Goal: Task Accomplishment & Management: Manage account settings

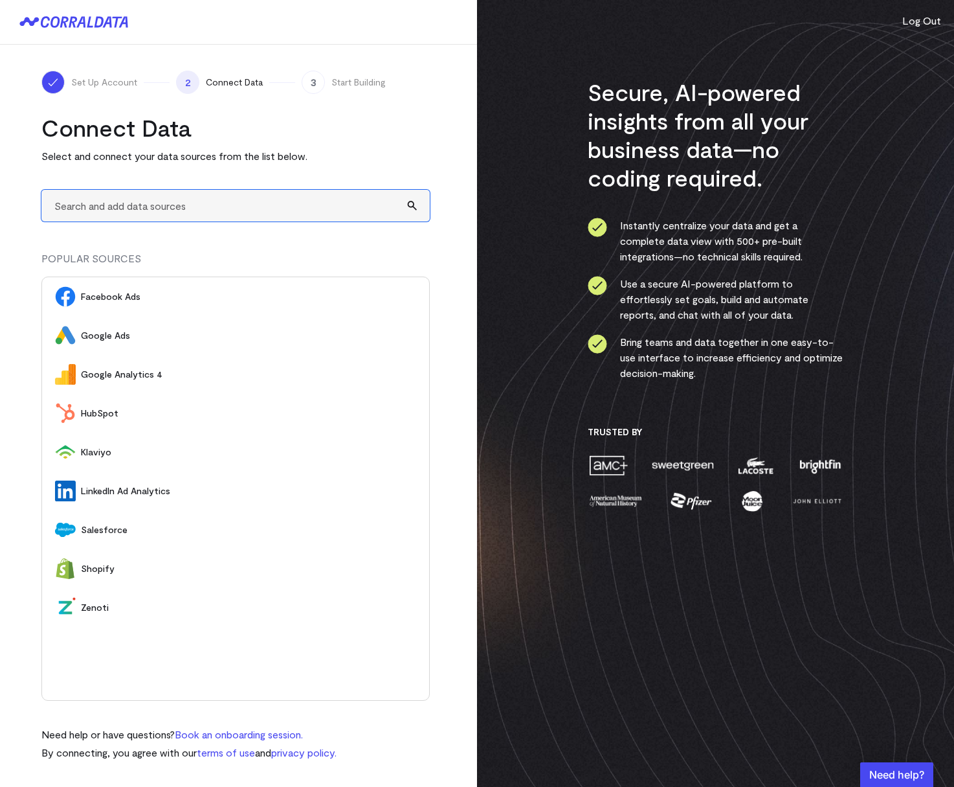
click at [117, 199] on input "text" at bounding box center [235, 206] width 388 height 32
type input "A"
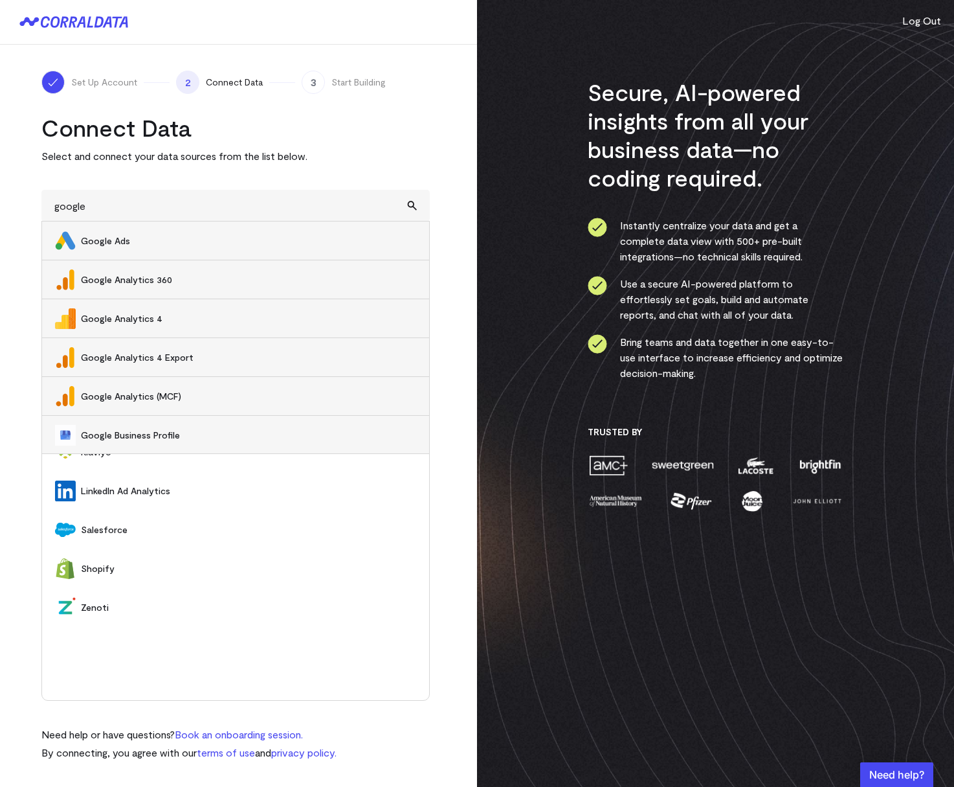
click at [89, 313] on span "Google Analytics 4" at bounding box center [248, 318] width 335 height 13
type input "Google Analytics 4"
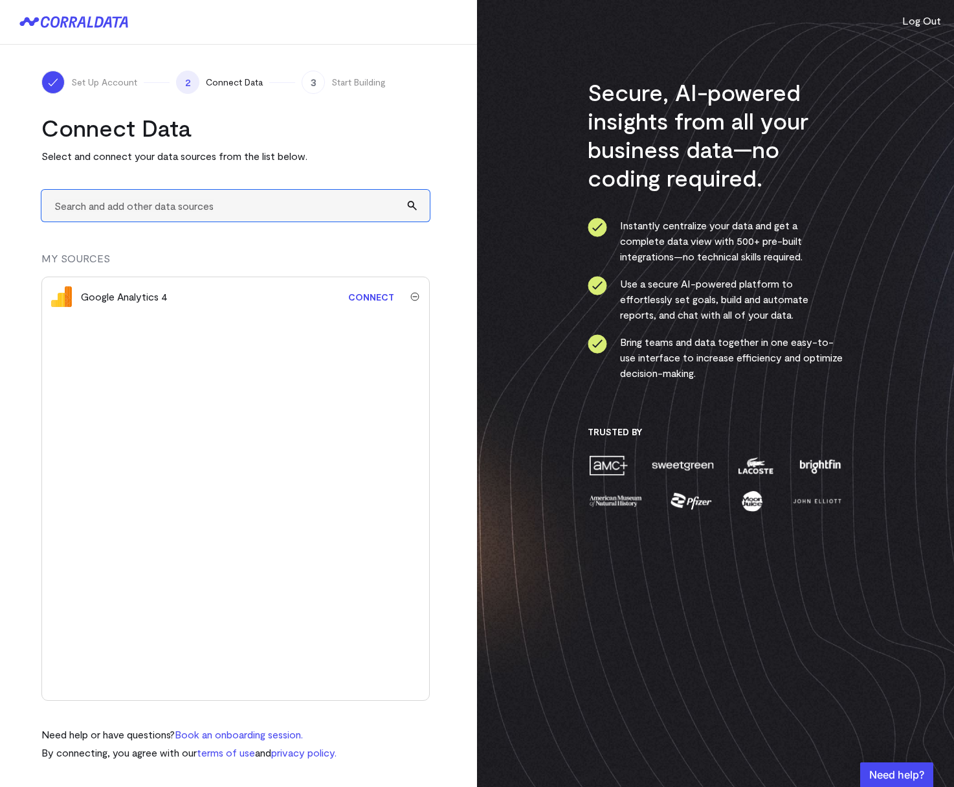
click at [139, 206] on input "text" at bounding box center [235, 206] width 388 height 32
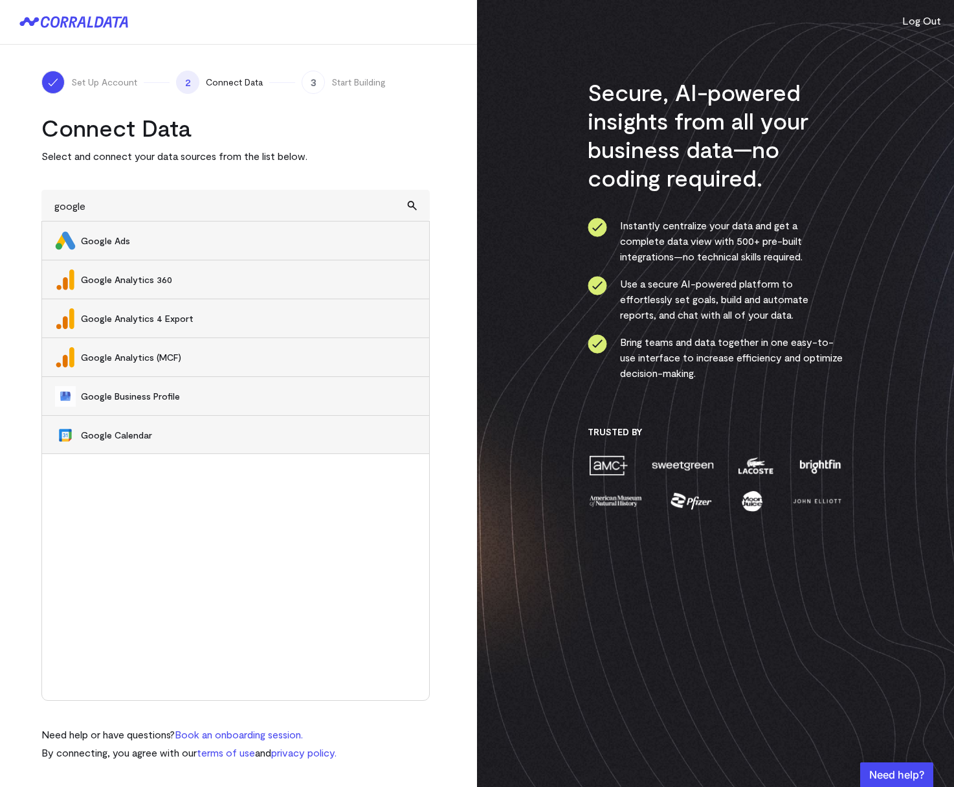
click at [149, 236] on span "Google Ads" at bounding box center [248, 240] width 335 height 13
type input "Google Ads"
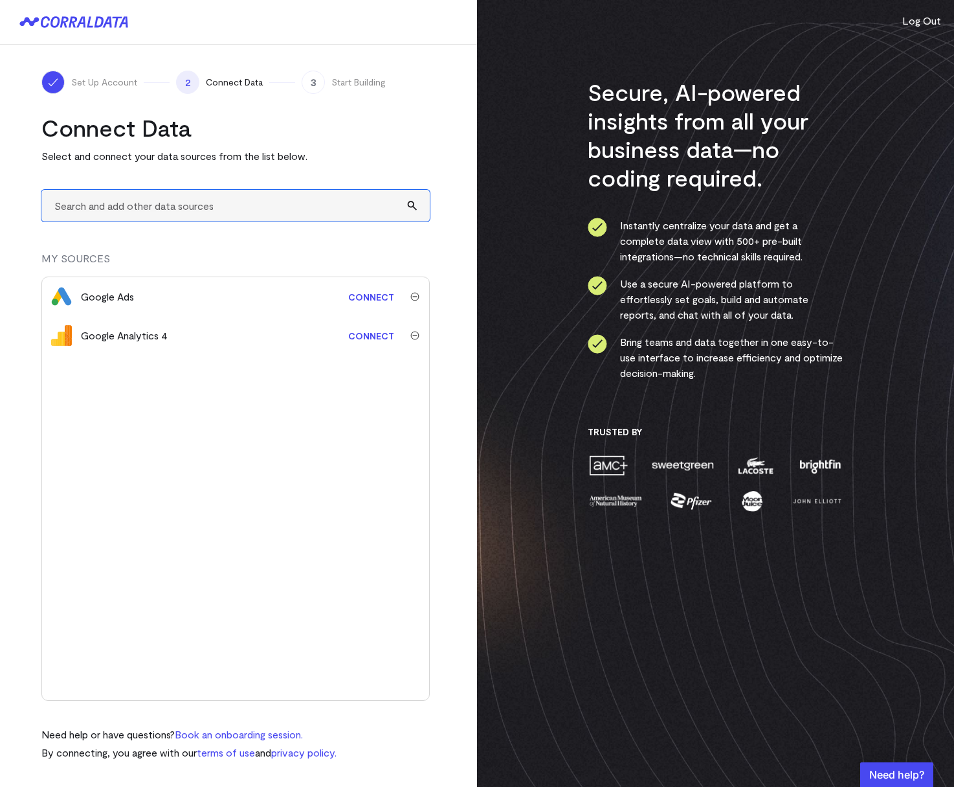
click at [135, 210] on input "text" at bounding box center [235, 206] width 388 height 32
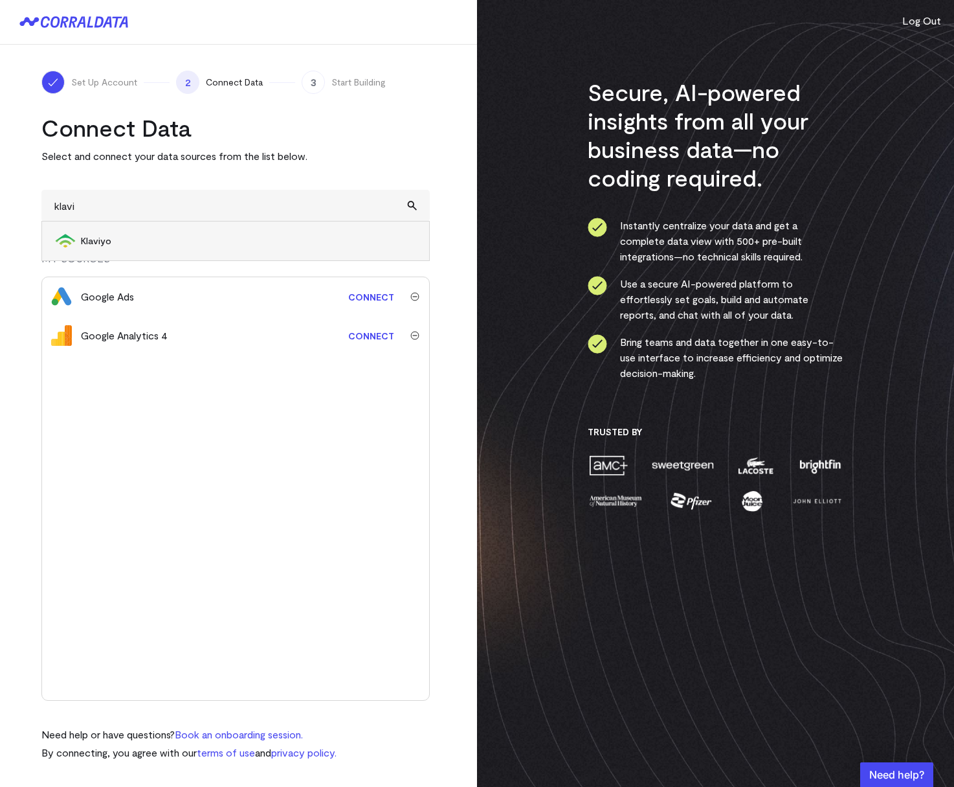
click at [131, 242] on span "Klaviyo" at bounding box center [248, 240] width 335 height 13
type input "Klaviyo"
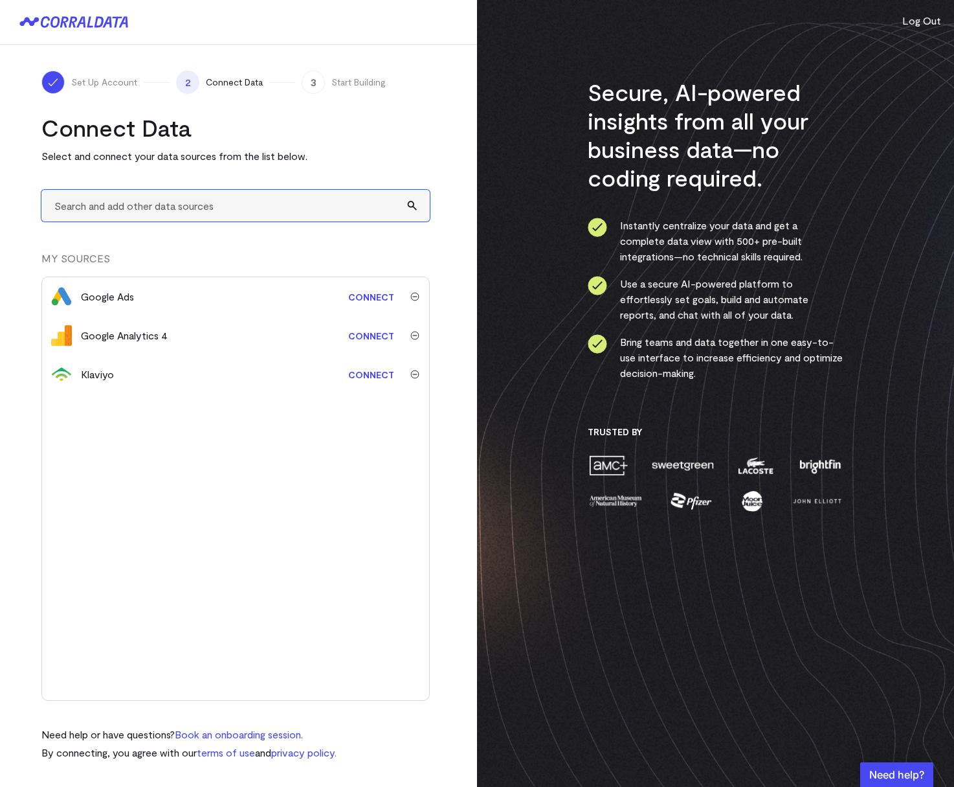
click at [115, 212] on input "text" at bounding box center [235, 206] width 388 height 32
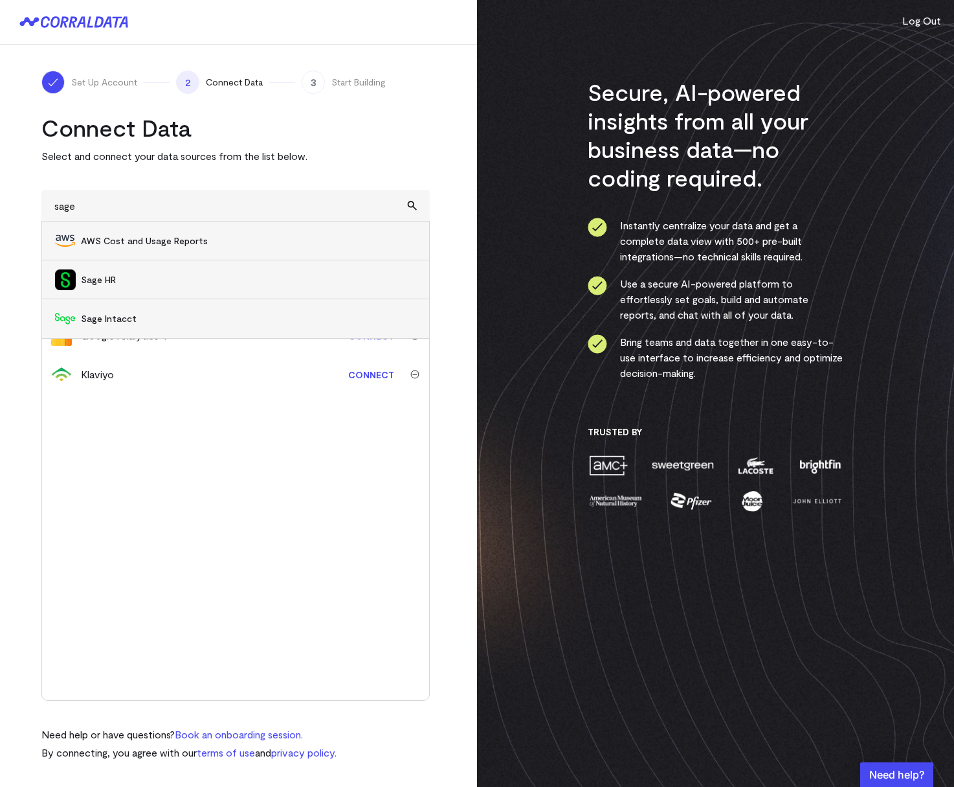
click at [124, 314] on span "Sage Intacct" at bounding box center [248, 318] width 335 height 13
type input "Sage Intacct"
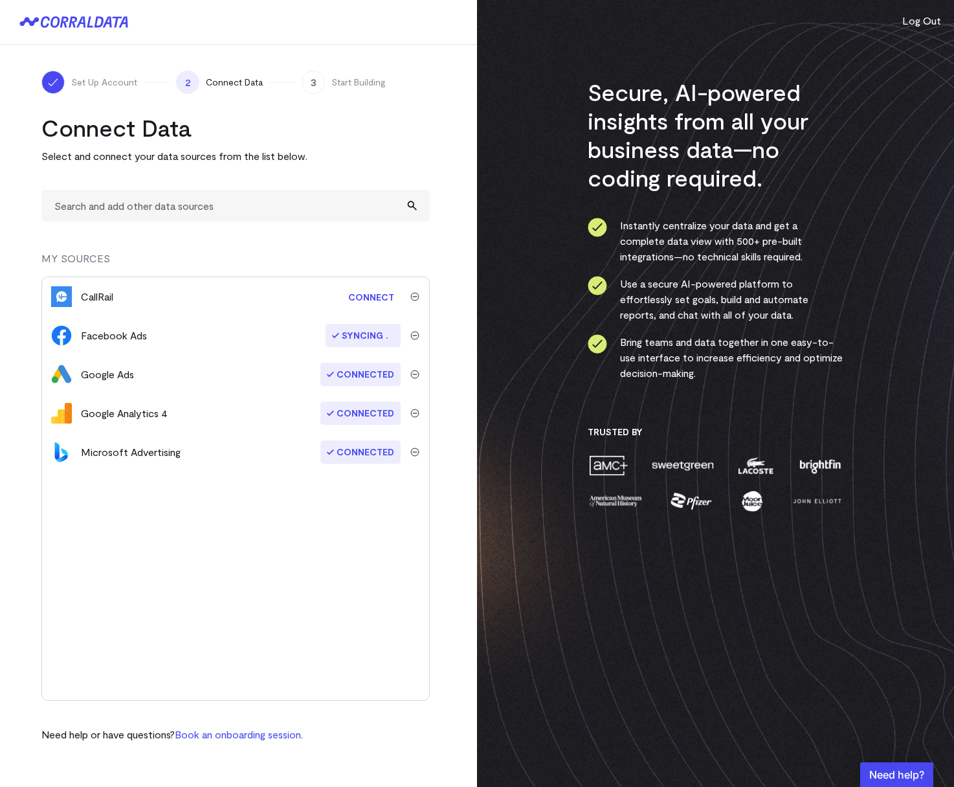
click at [415, 299] on img "submit" at bounding box center [414, 296] width 9 height 9
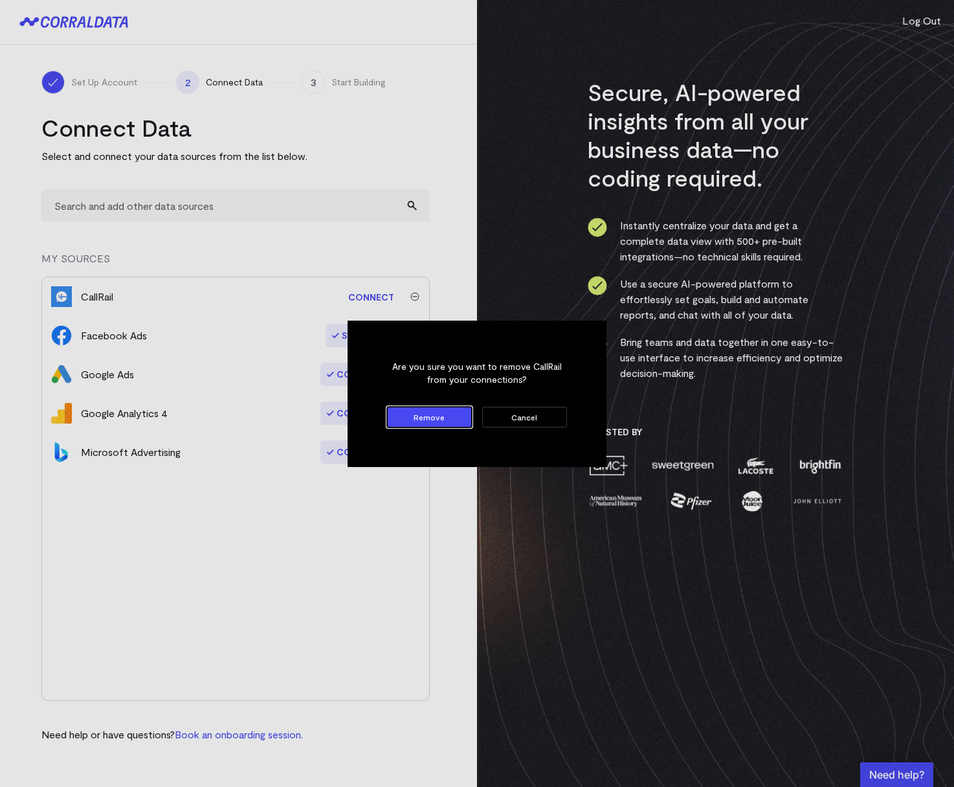
click at [447, 423] on button "Remove" at bounding box center [429, 417] width 85 height 21
